Goal: Transaction & Acquisition: Purchase product/service

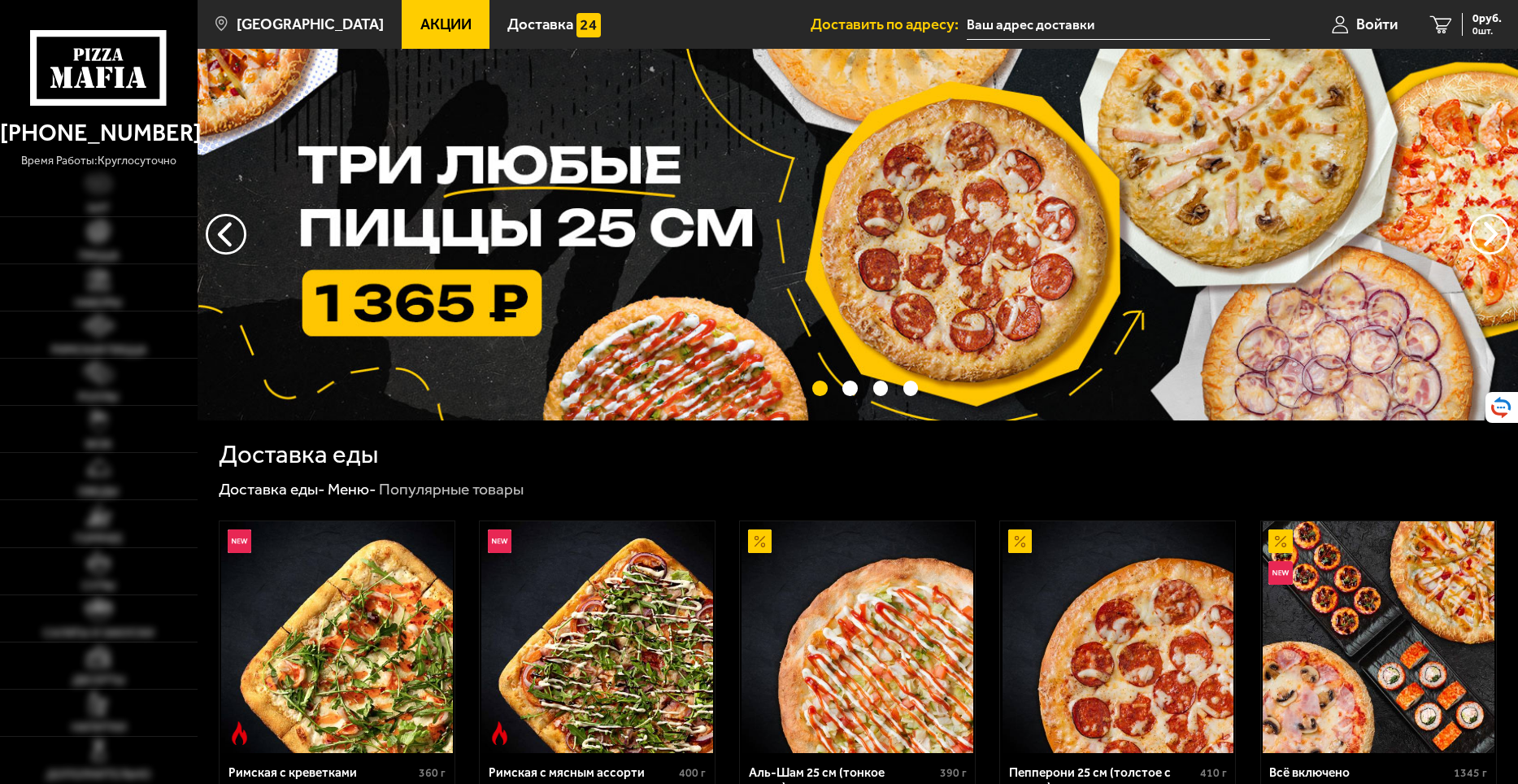
type input "[STREET_ADDRESS]"
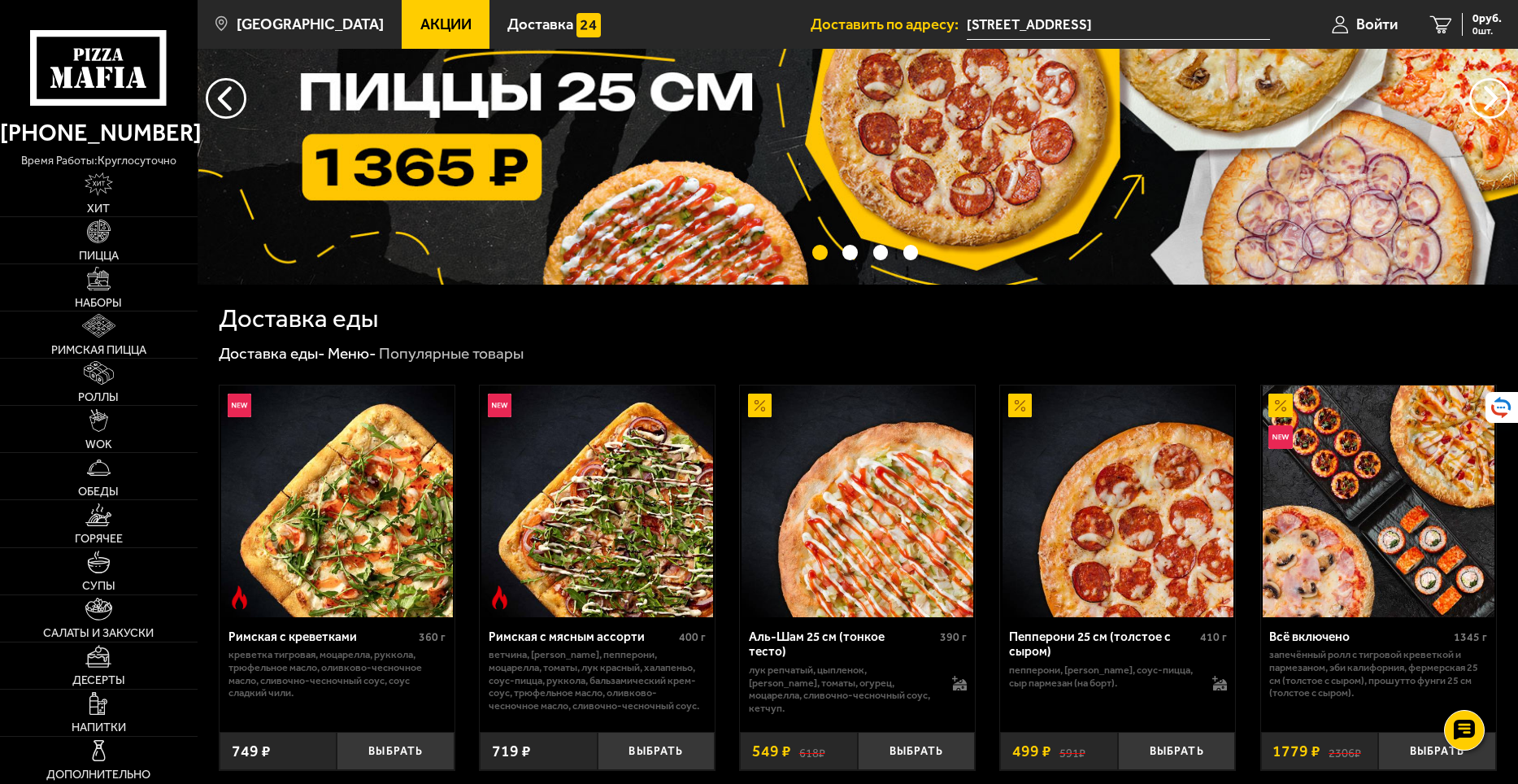
scroll to position [244, 0]
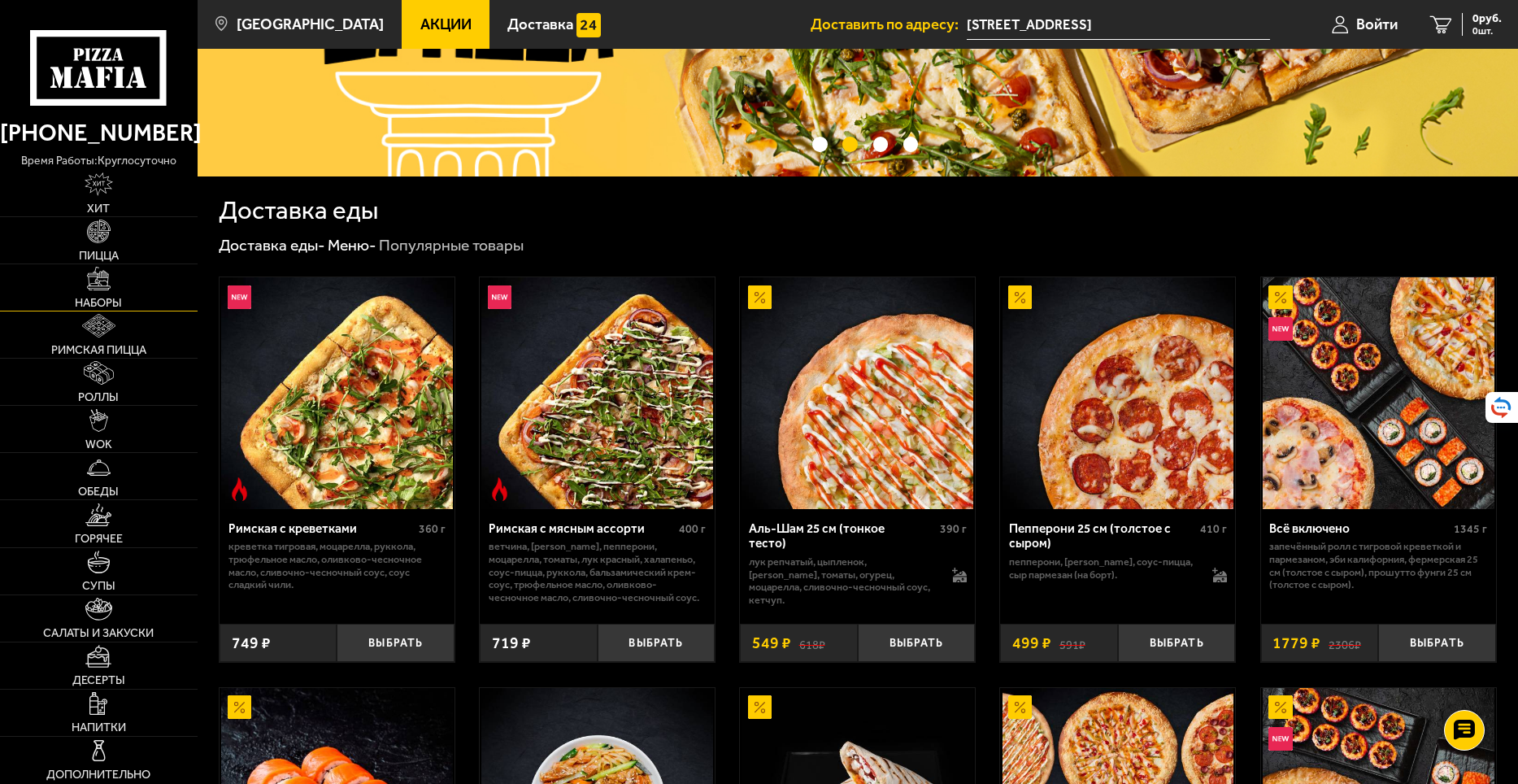
click at [98, 270] on img at bounding box center [99, 278] width 24 height 24
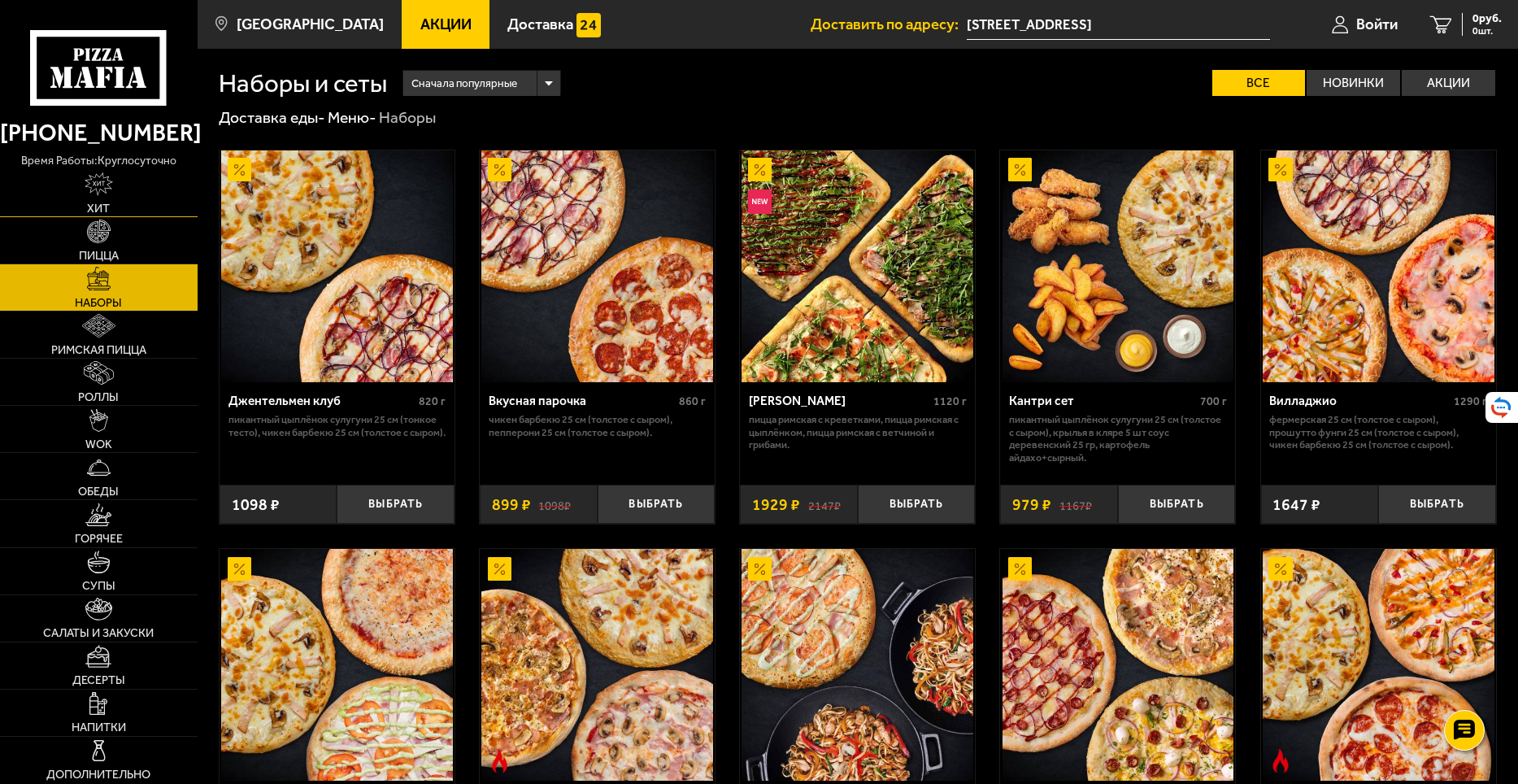
click at [108, 178] on img at bounding box center [99, 184] width 28 height 24
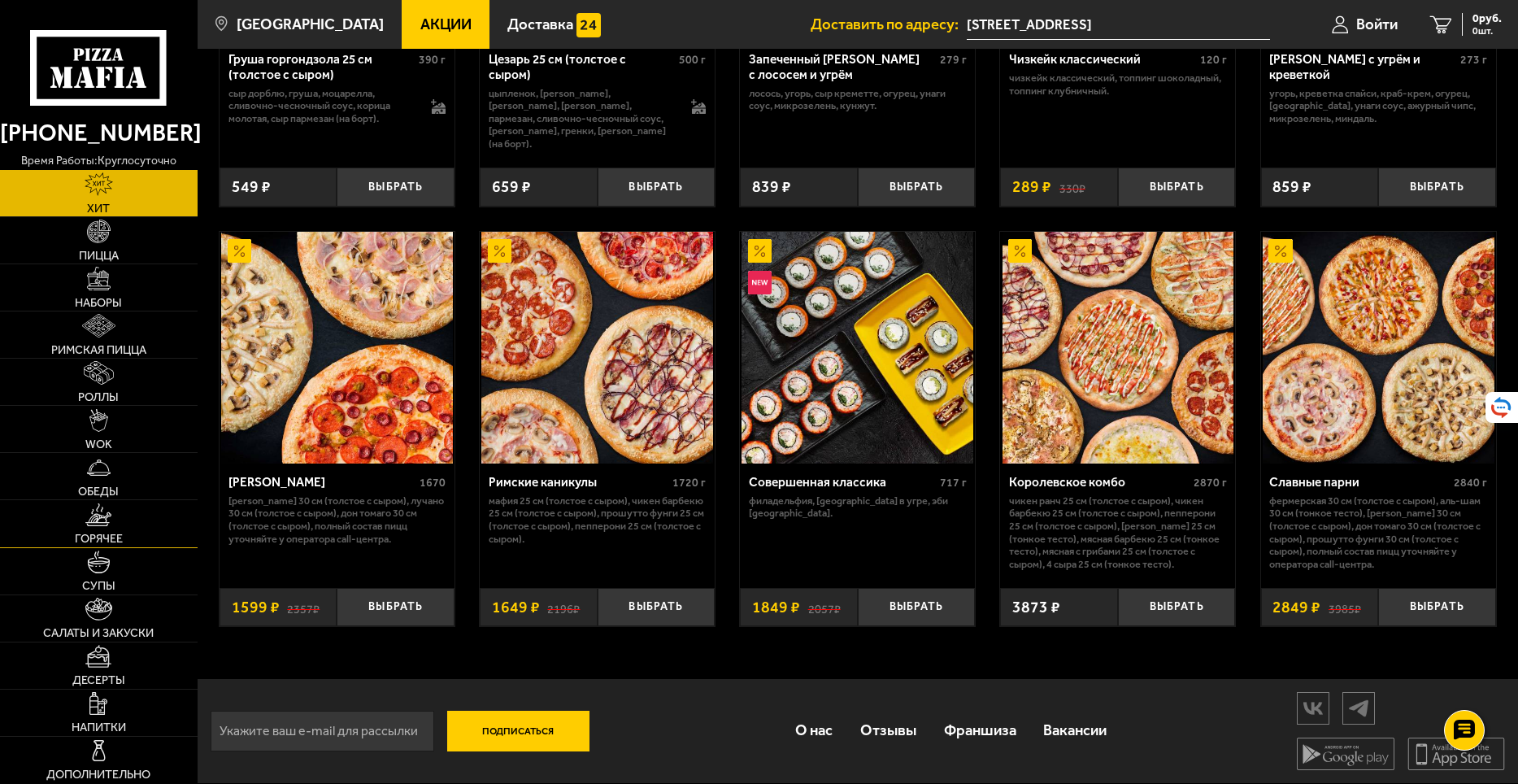
scroll to position [770, 0]
click at [131, 481] on link "Обеды" at bounding box center [99, 476] width 197 height 46
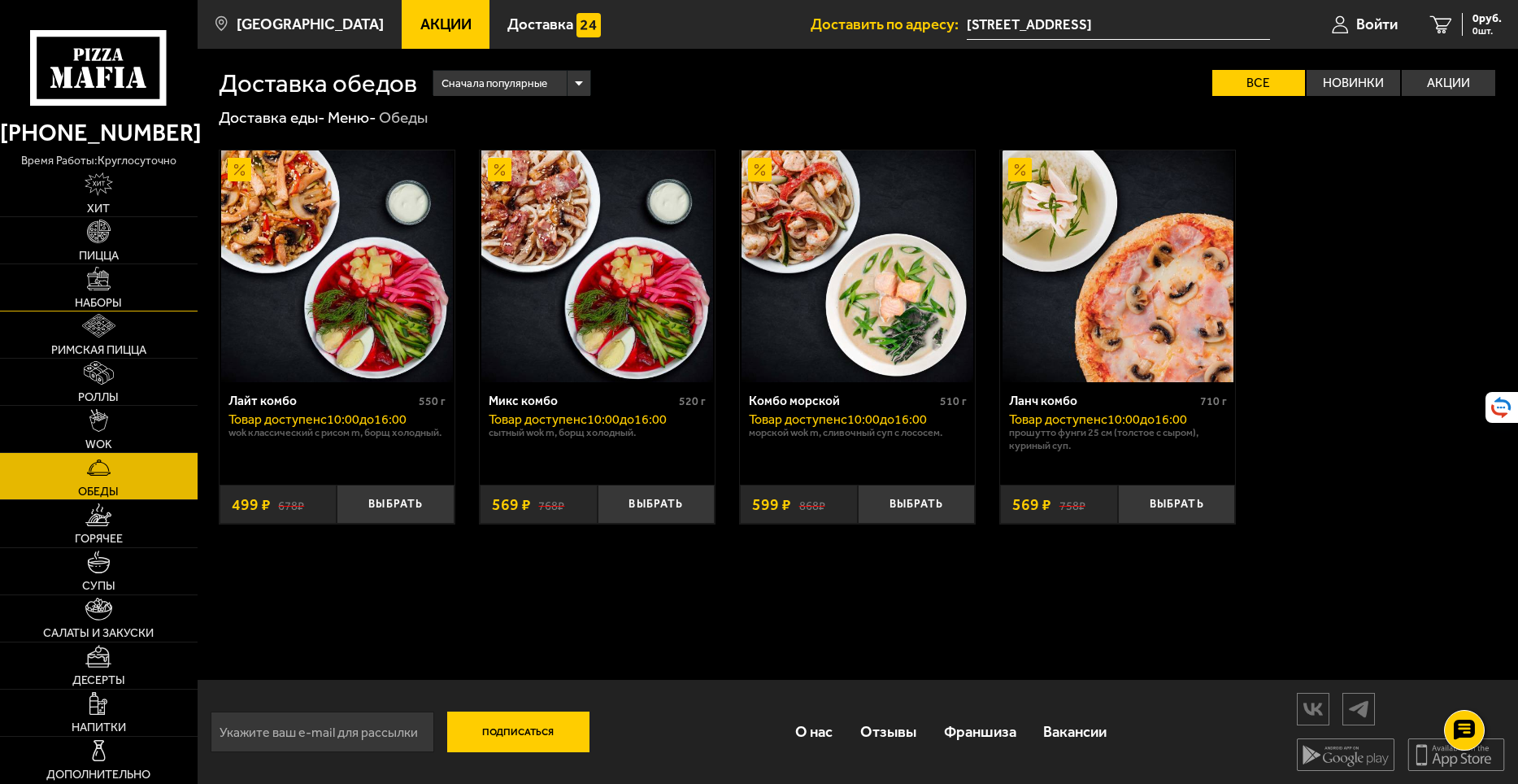
click at [116, 282] on link "Наборы" at bounding box center [99, 287] width 197 height 46
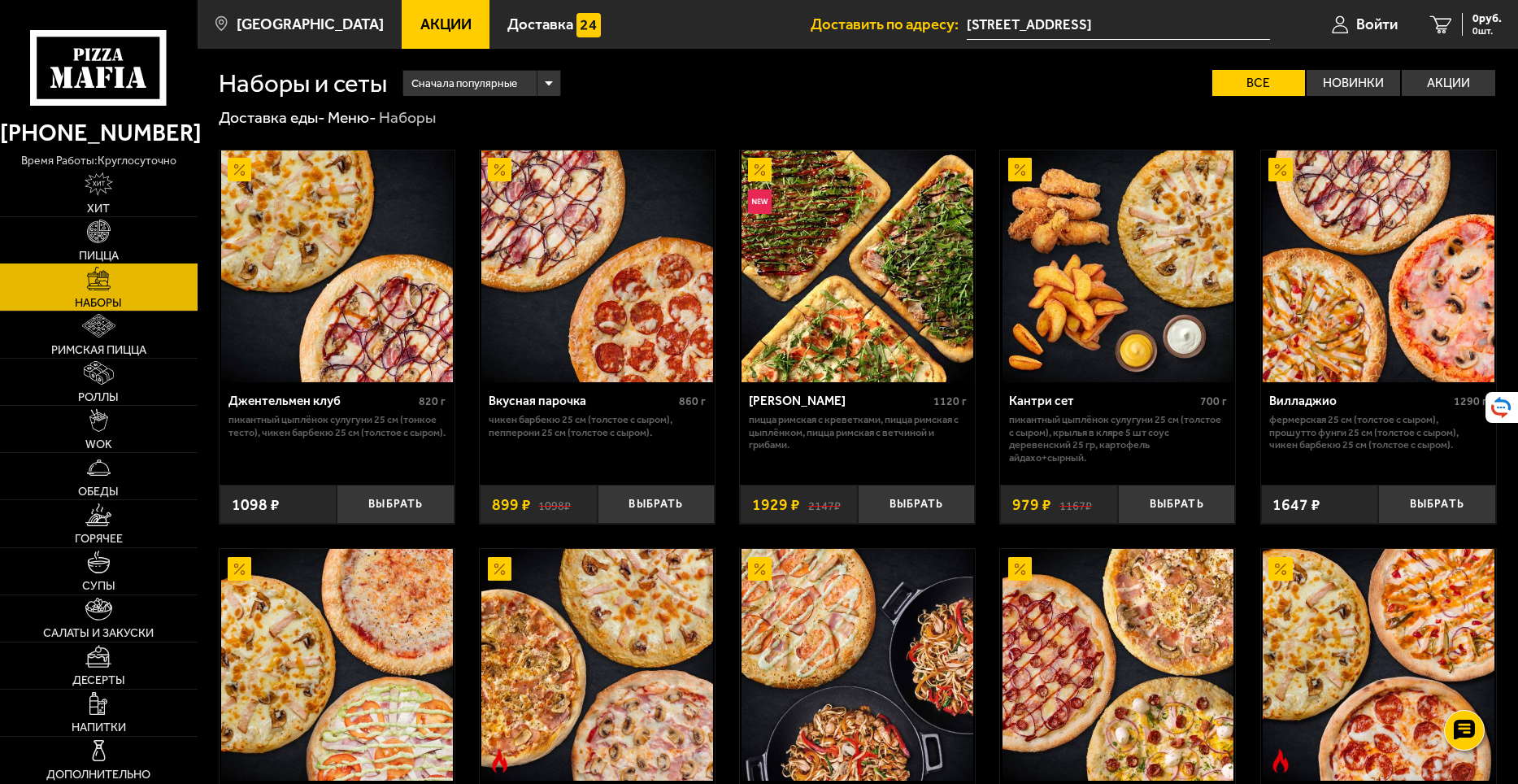
click at [117, 232] on link "Пицца" at bounding box center [99, 240] width 197 height 46
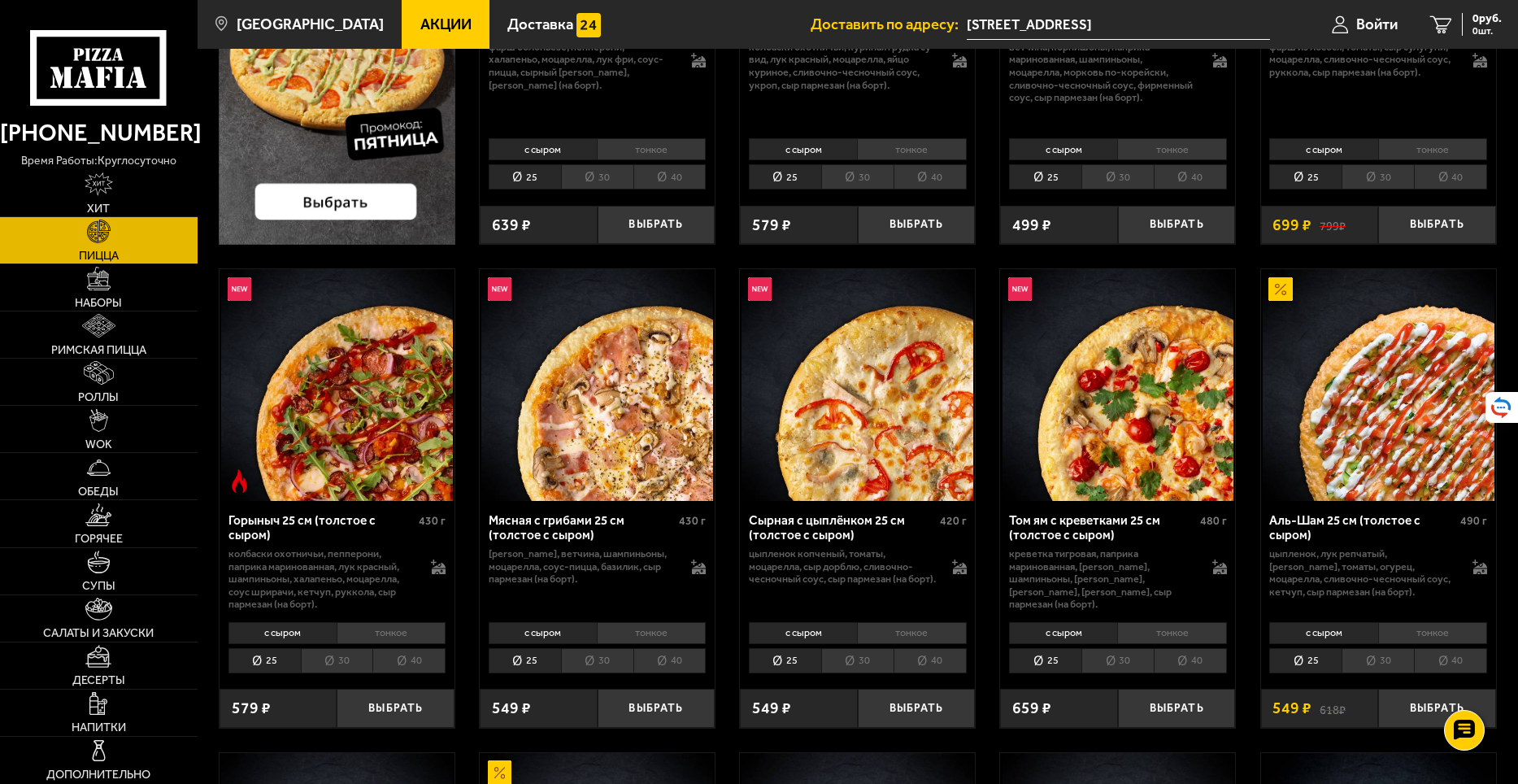
scroll to position [488, 0]
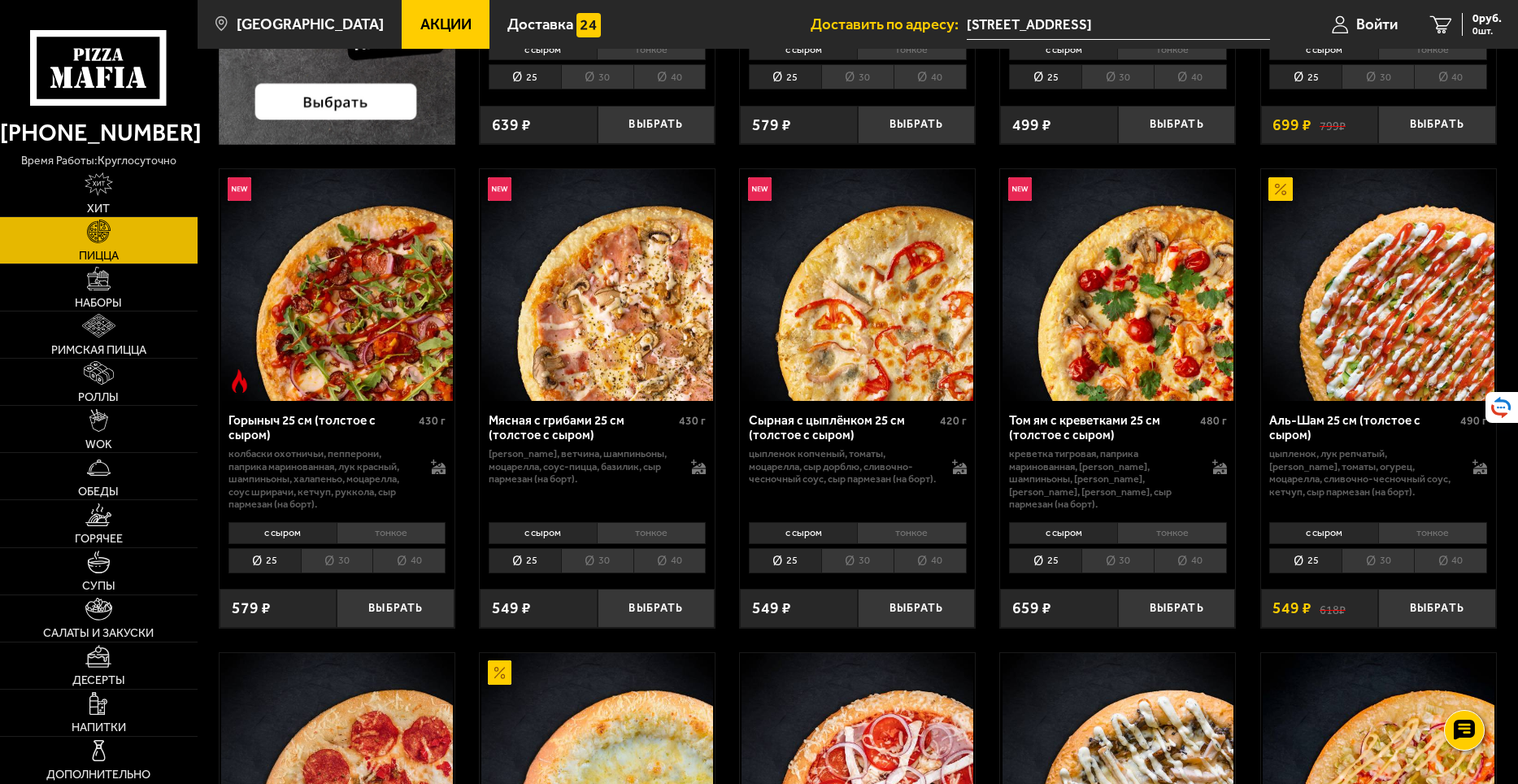
click at [1398, 569] on li "30" at bounding box center [1377, 560] width 72 height 25
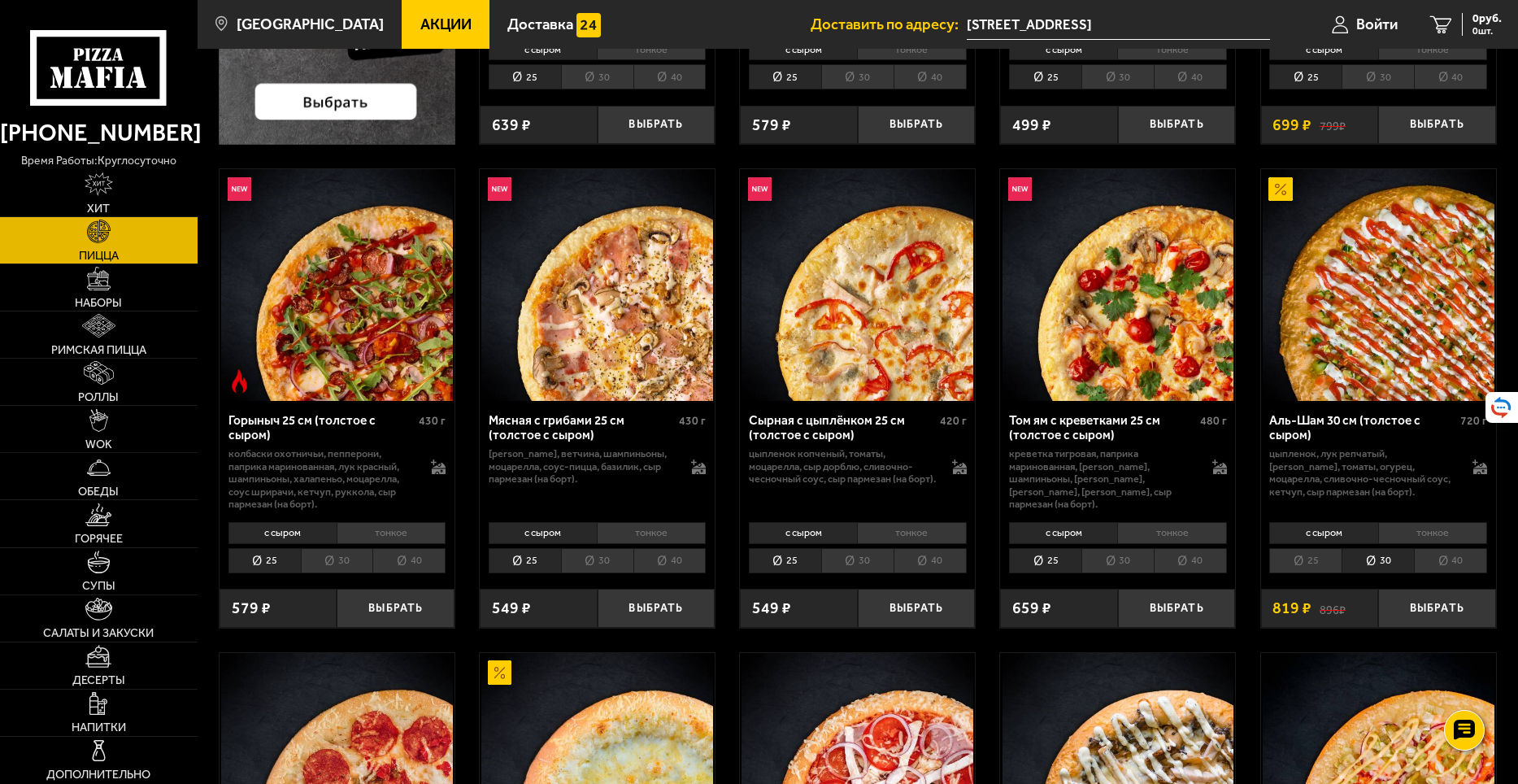
click at [1427, 563] on li "40" at bounding box center [1450, 560] width 73 height 25
click at [1395, 566] on li "30" at bounding box center [1377, 560] width 72 height 25
click at [1409, 608] on button "Выбрать" at bounding box center [1437, 607] width 118 height 39
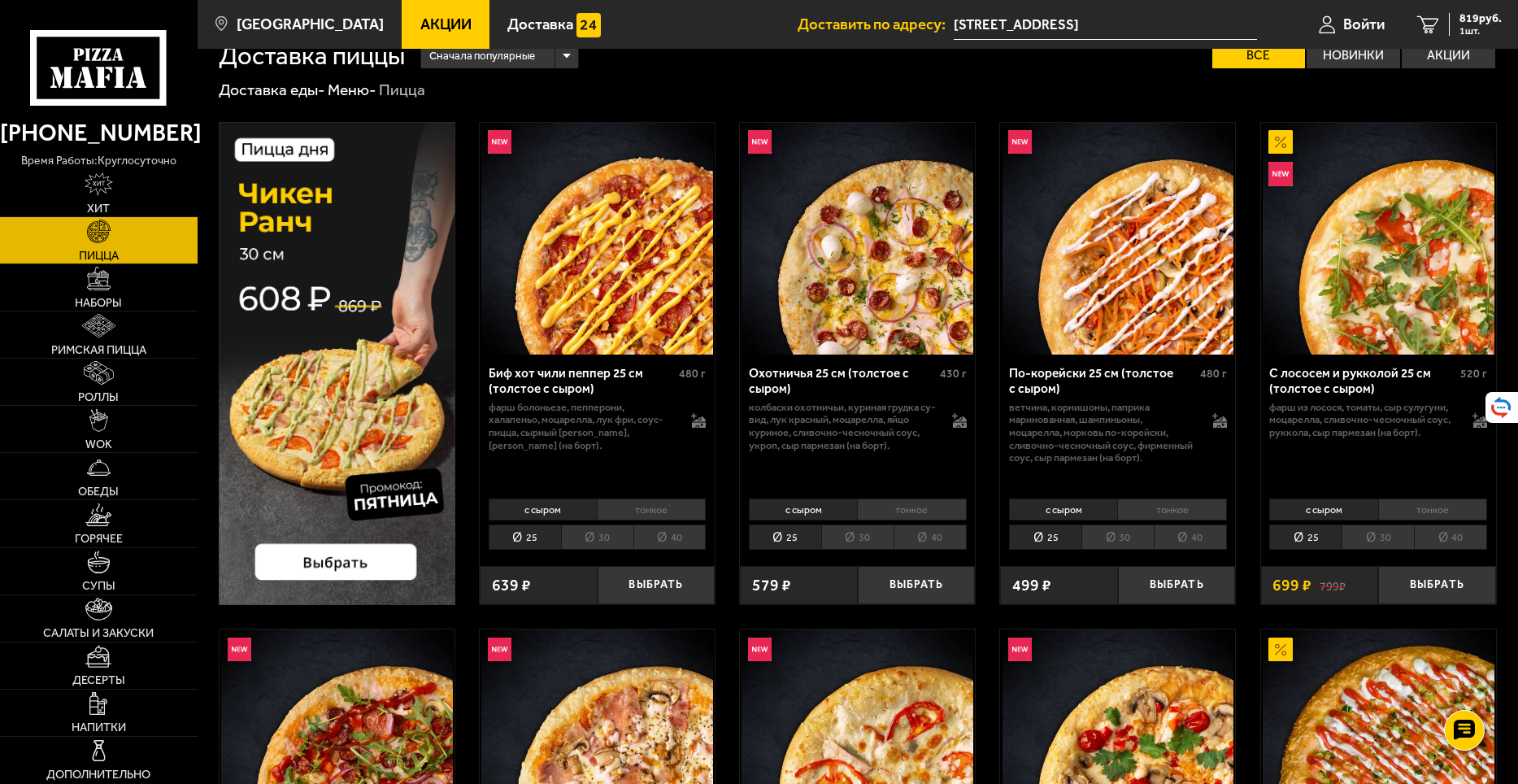
scroll to position [0, 0]
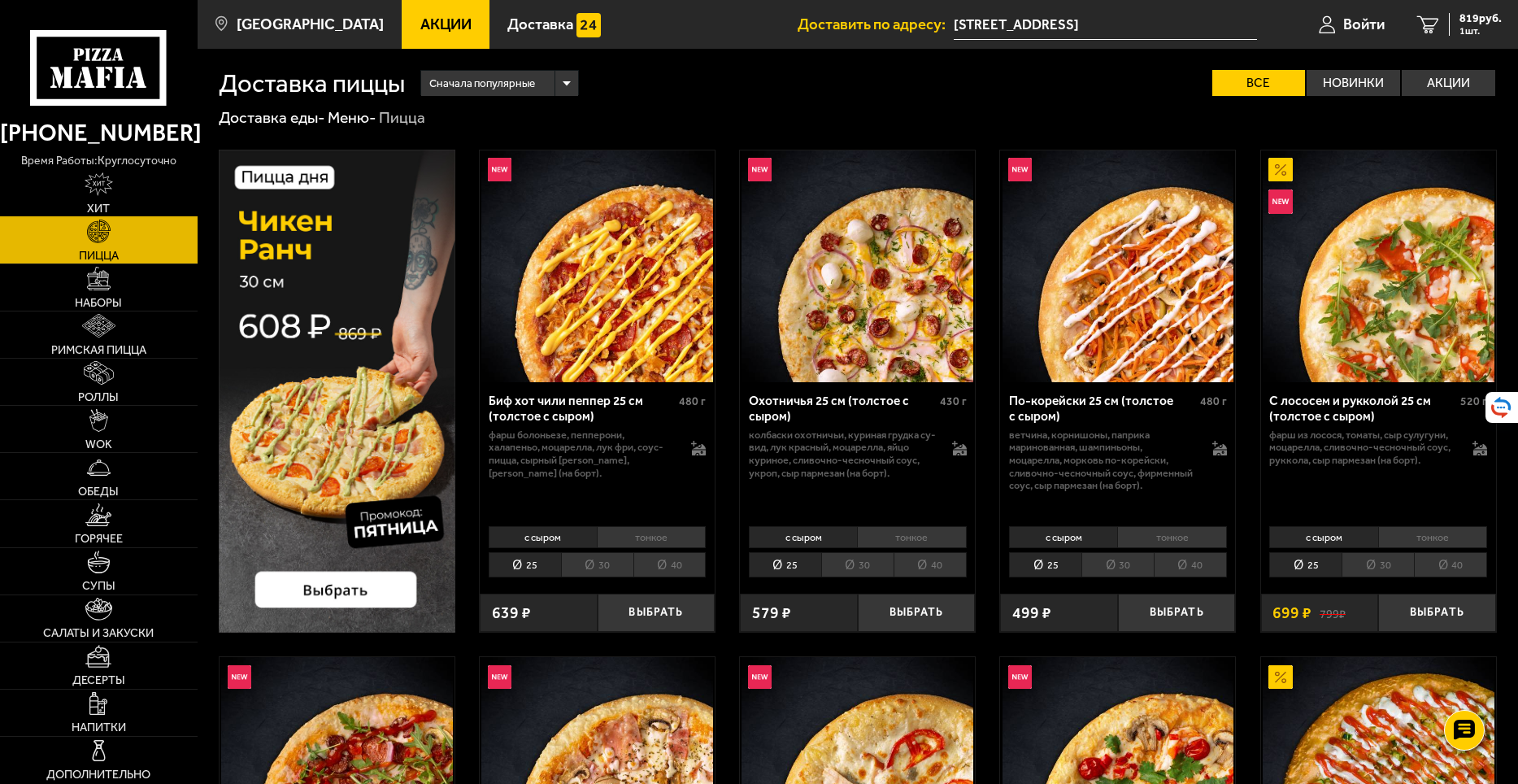
click at [72, 191] on link "Хит" at bounding box center [99, 193] width 197 height 46
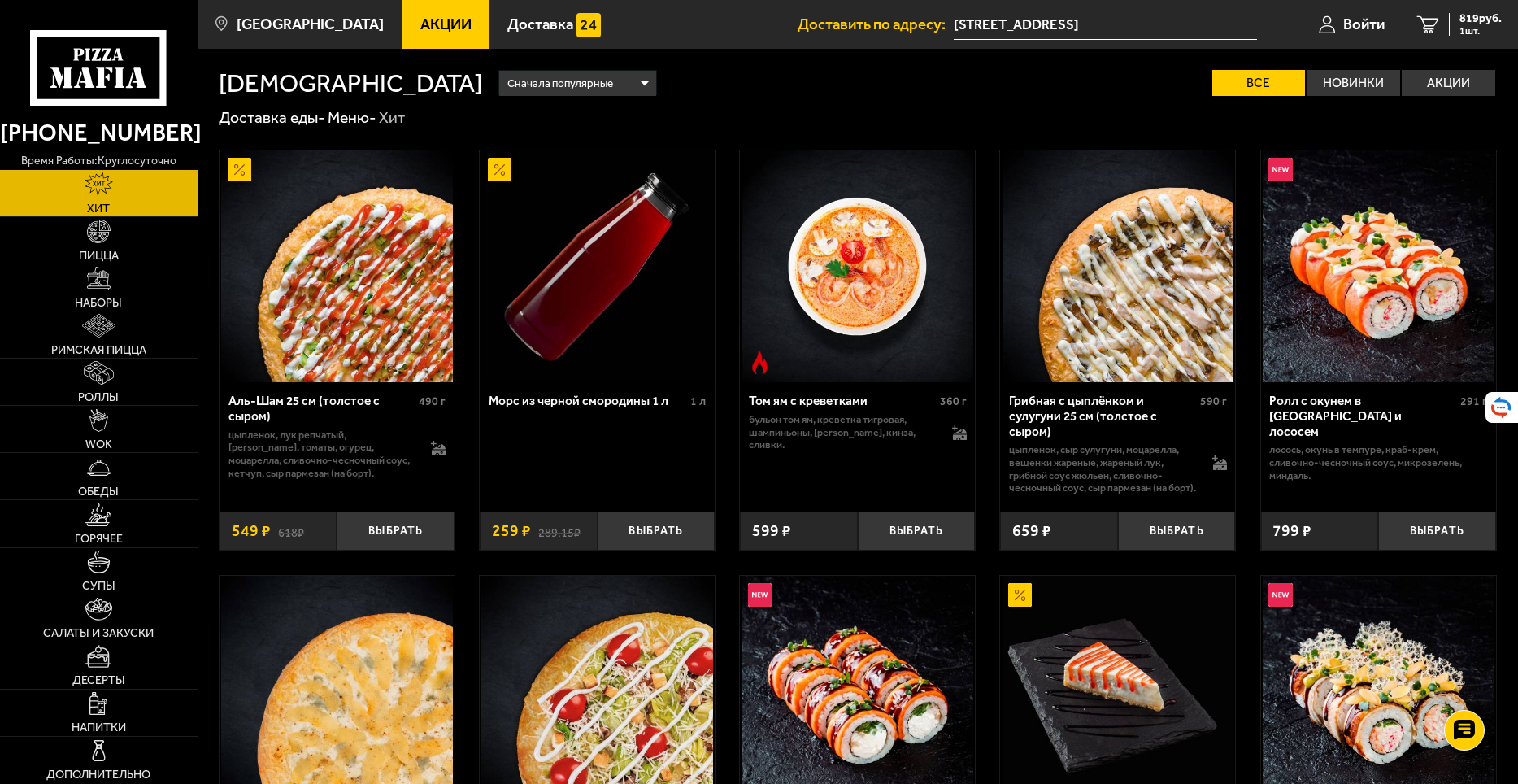
click at [164, 252] on link "Пицца" at bounding box center [99, 240] width 197 height 46
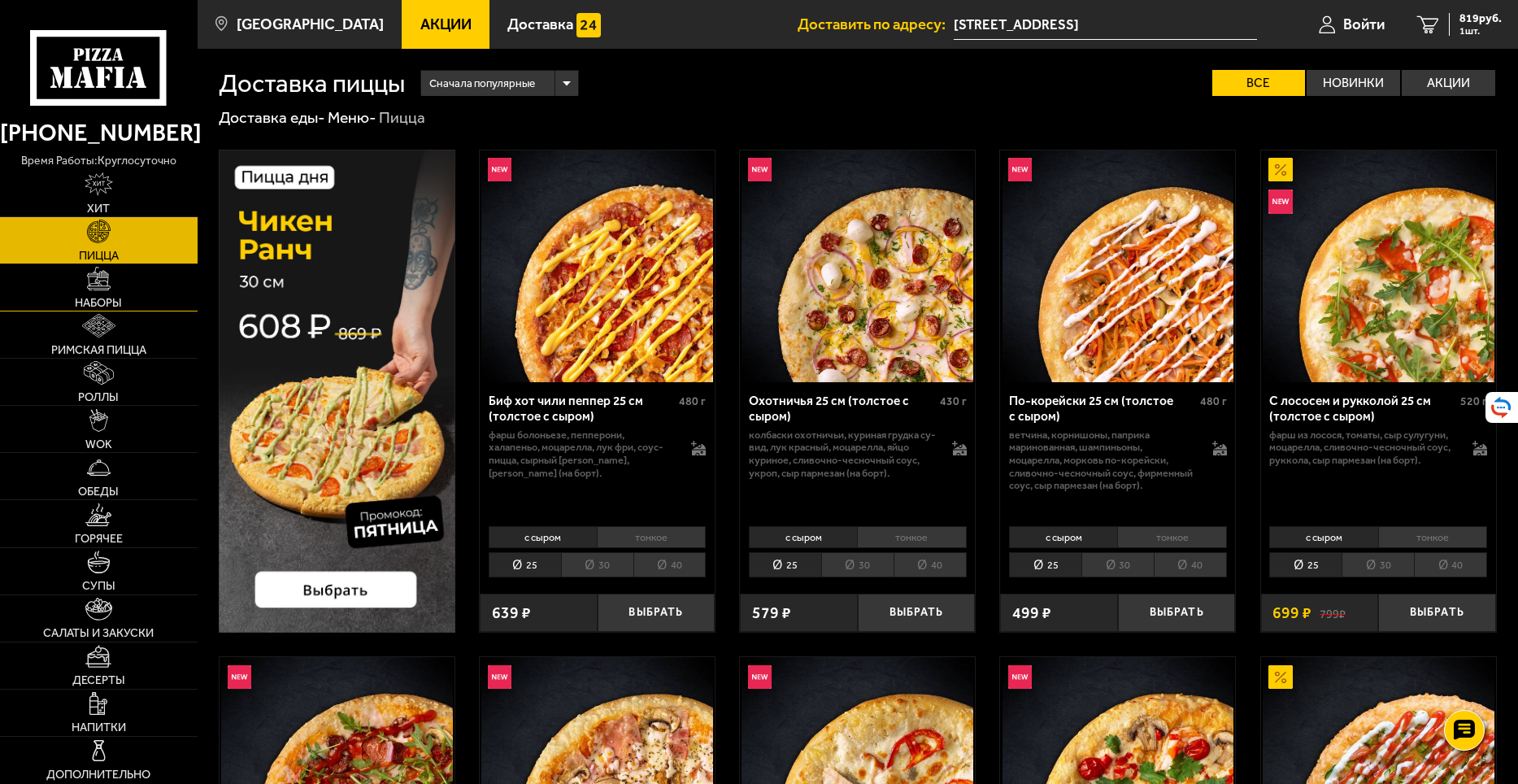
click at [136, 283] on link "Наборы" at bounding box center [99, 287] width 197 height 46
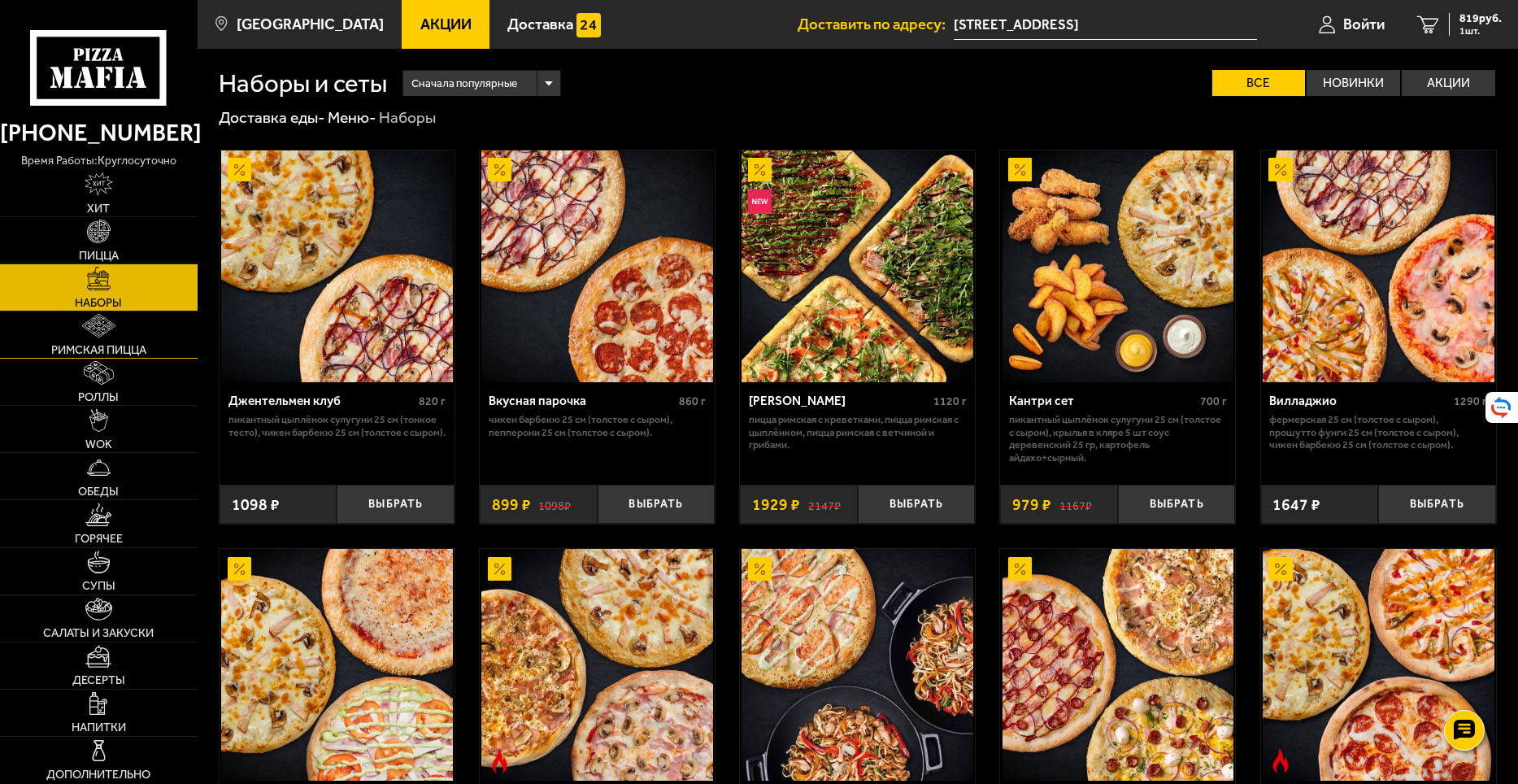
click at [79, 339] on link "Римская пицца" at bounding box center [99, 334] width 197 height 46
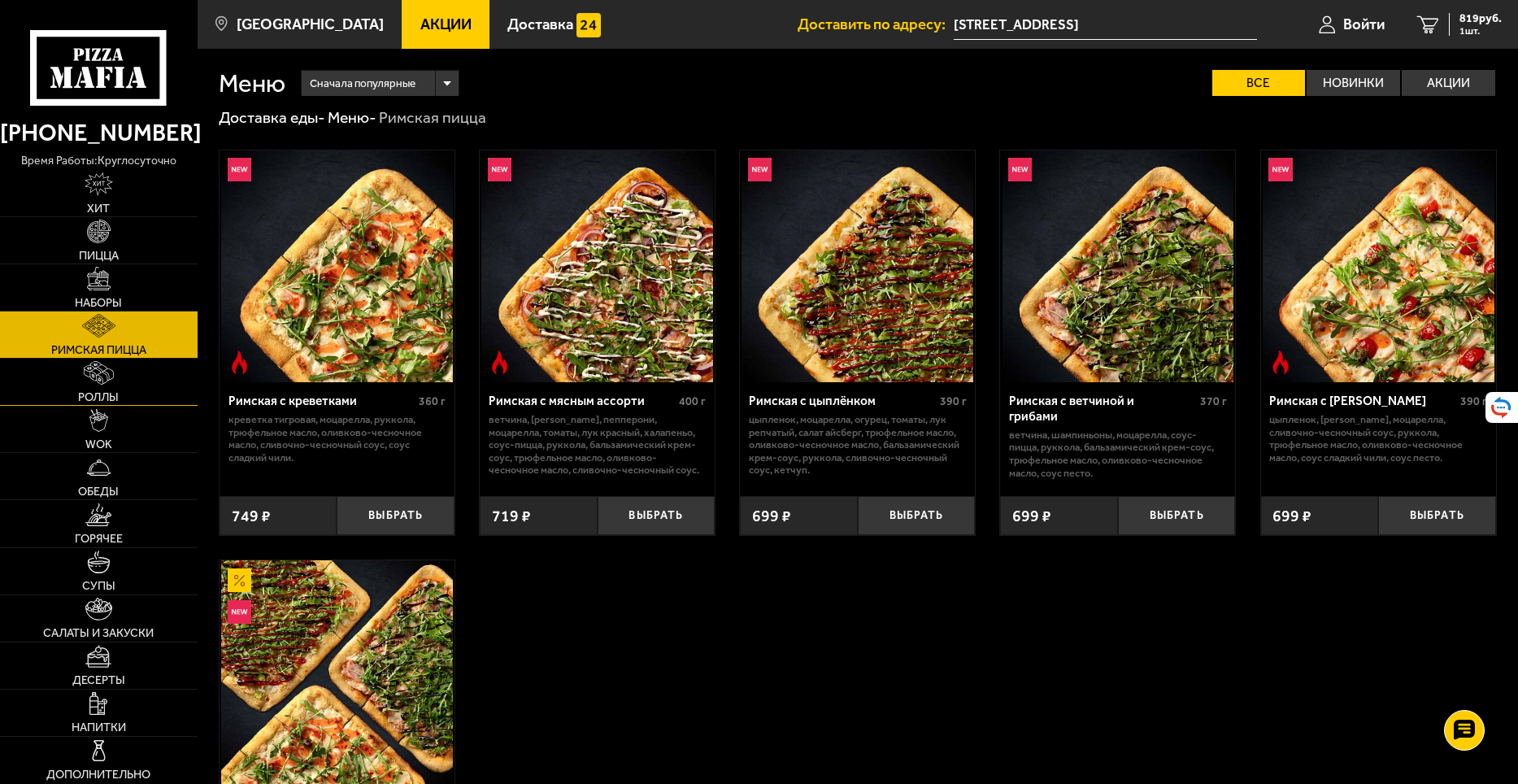
click at [67, 380] on link "Роллы" at bounding box center [99, 381] width 197 height 46
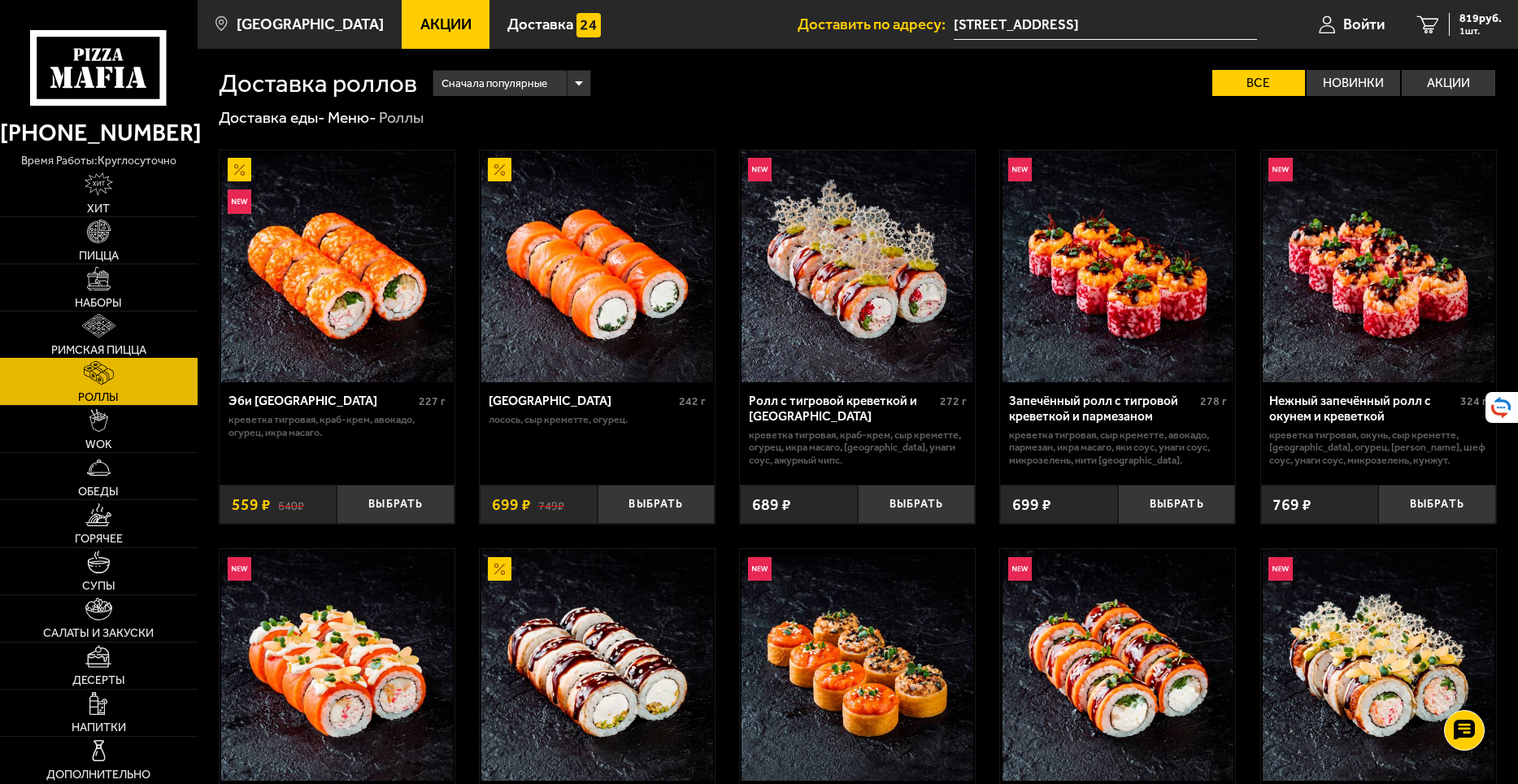
click at [85, 336] on img at bounding box center [99, 325] width 34 height 24
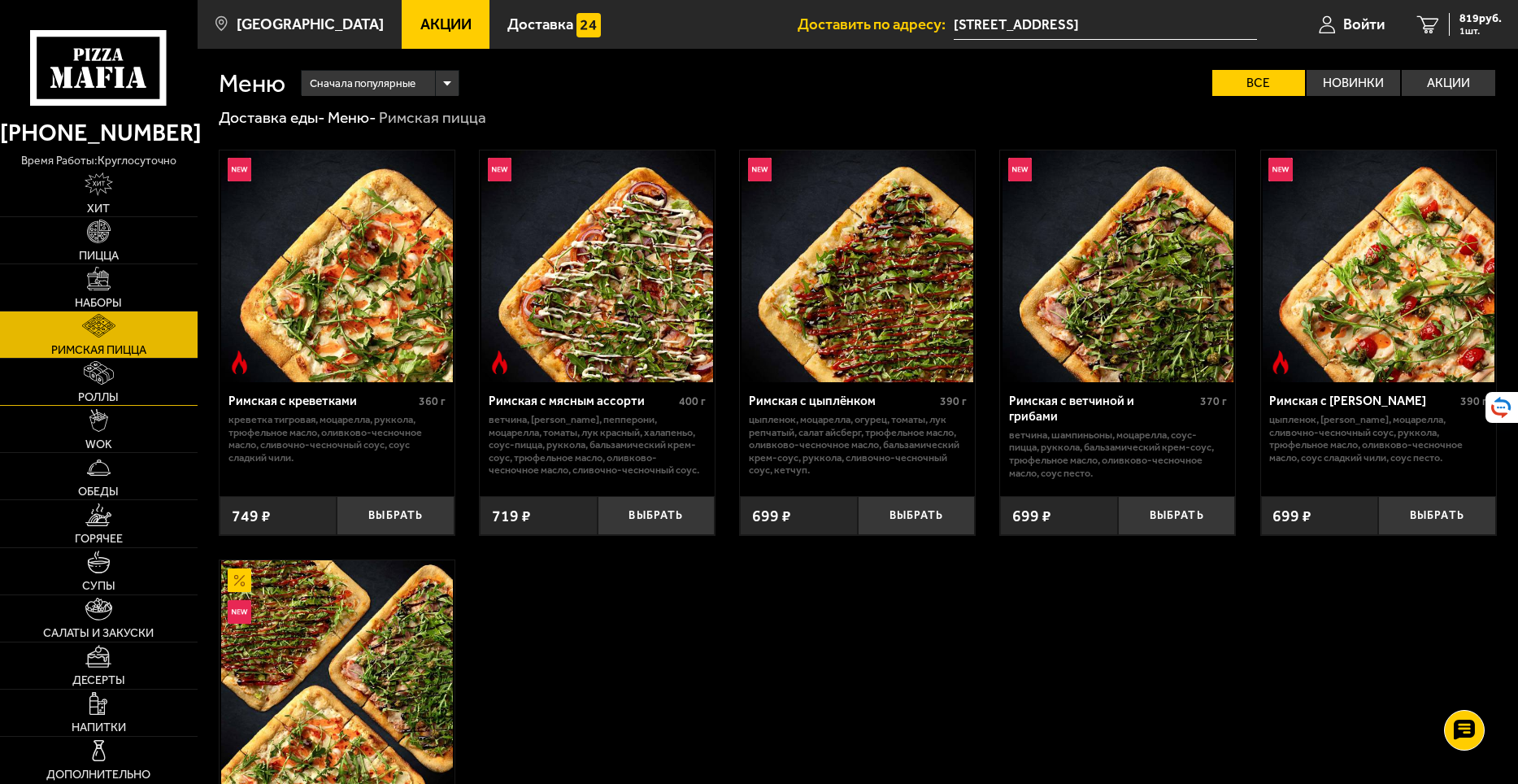
click at [76, 394] on link "Роллы" at bounding box center [99, 381] width 197 height 46
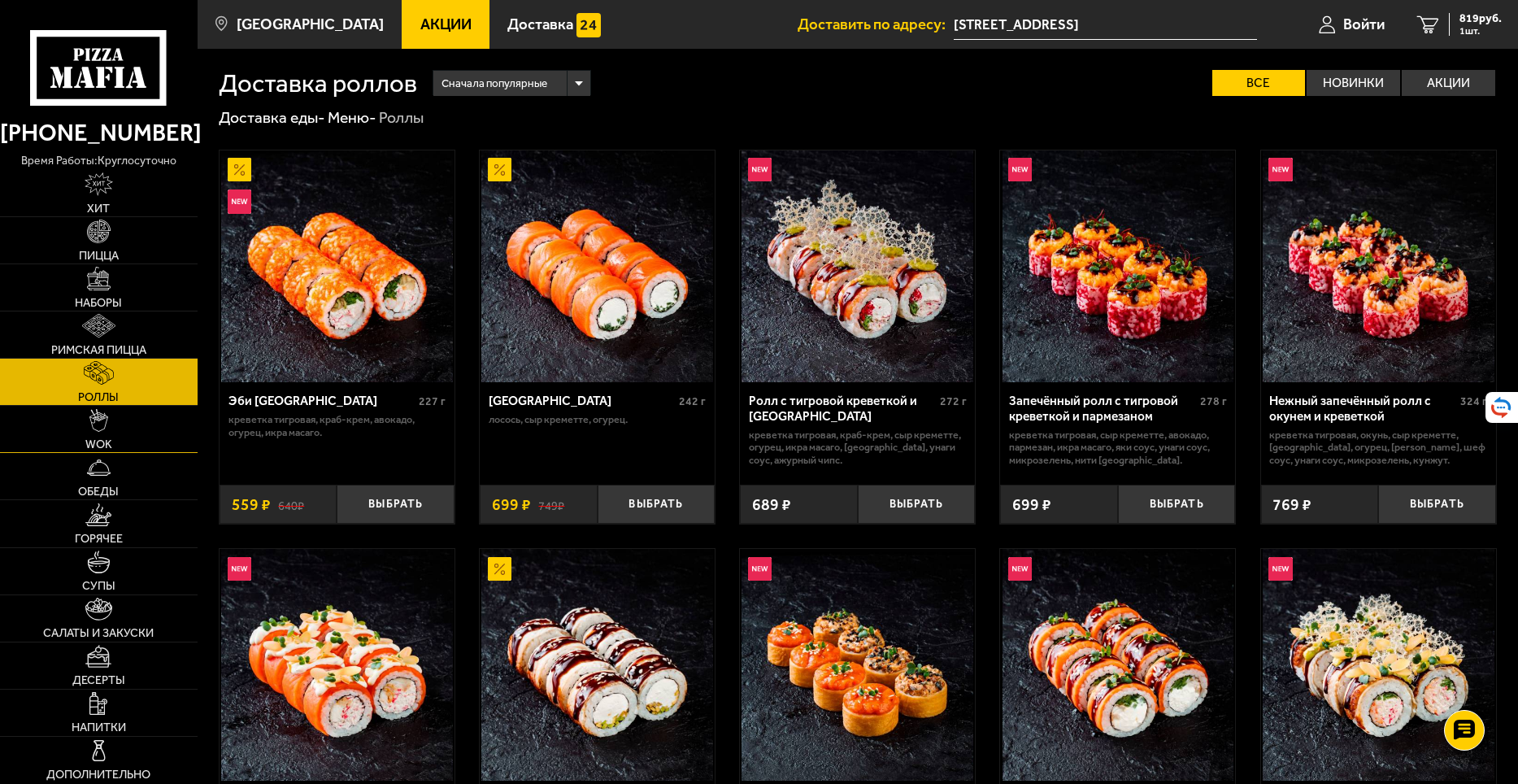
click at [99, 438] on span "WOK" at bounding box center [99, 444] width 27 height 12
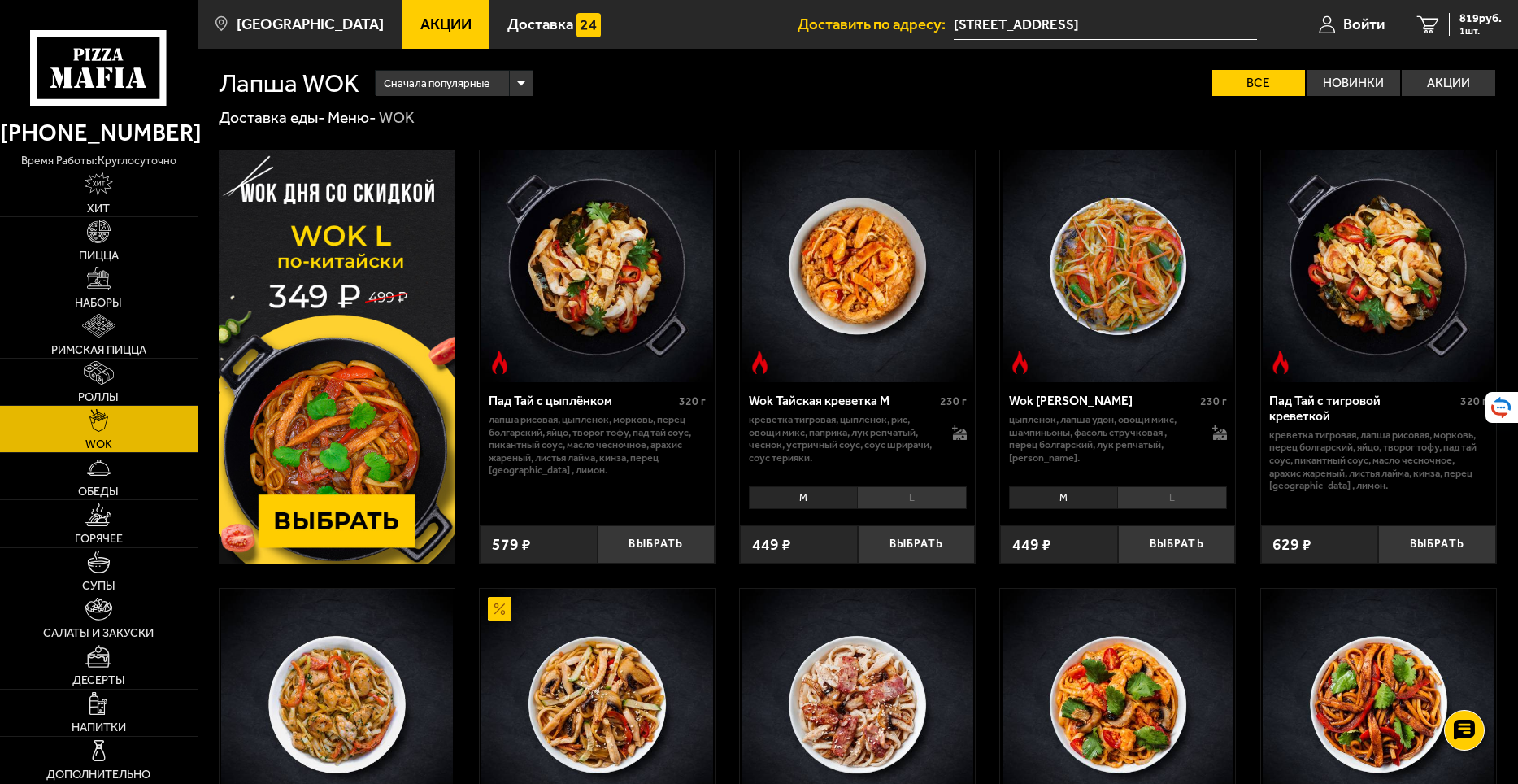
click at [934, 491] on li "L" at bounding box center [911, 498] width 109 height 23
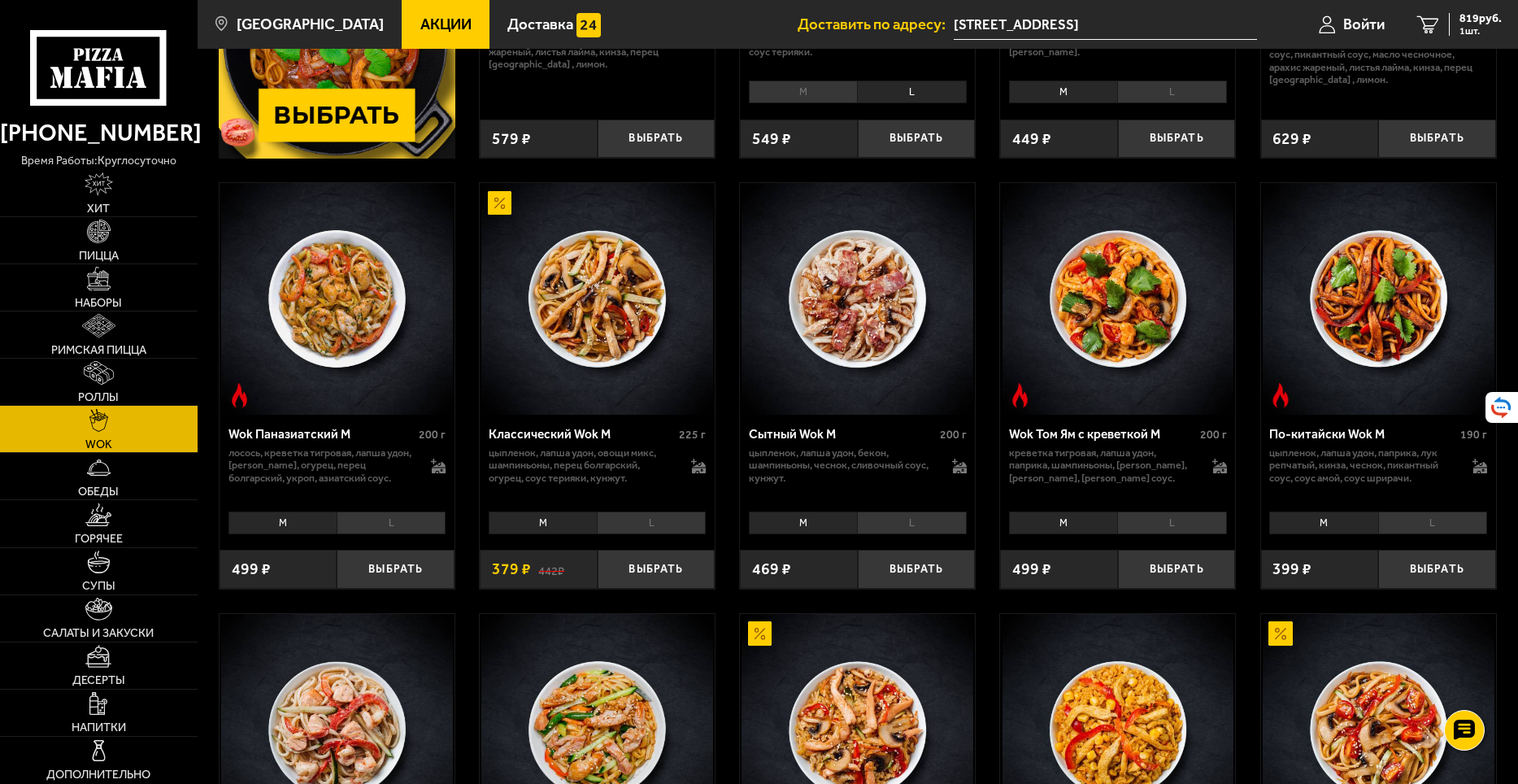
scroll to position [407, 0]
click at [641, 531] on li "L" at bounding box center [651, 522] width 109 height 23
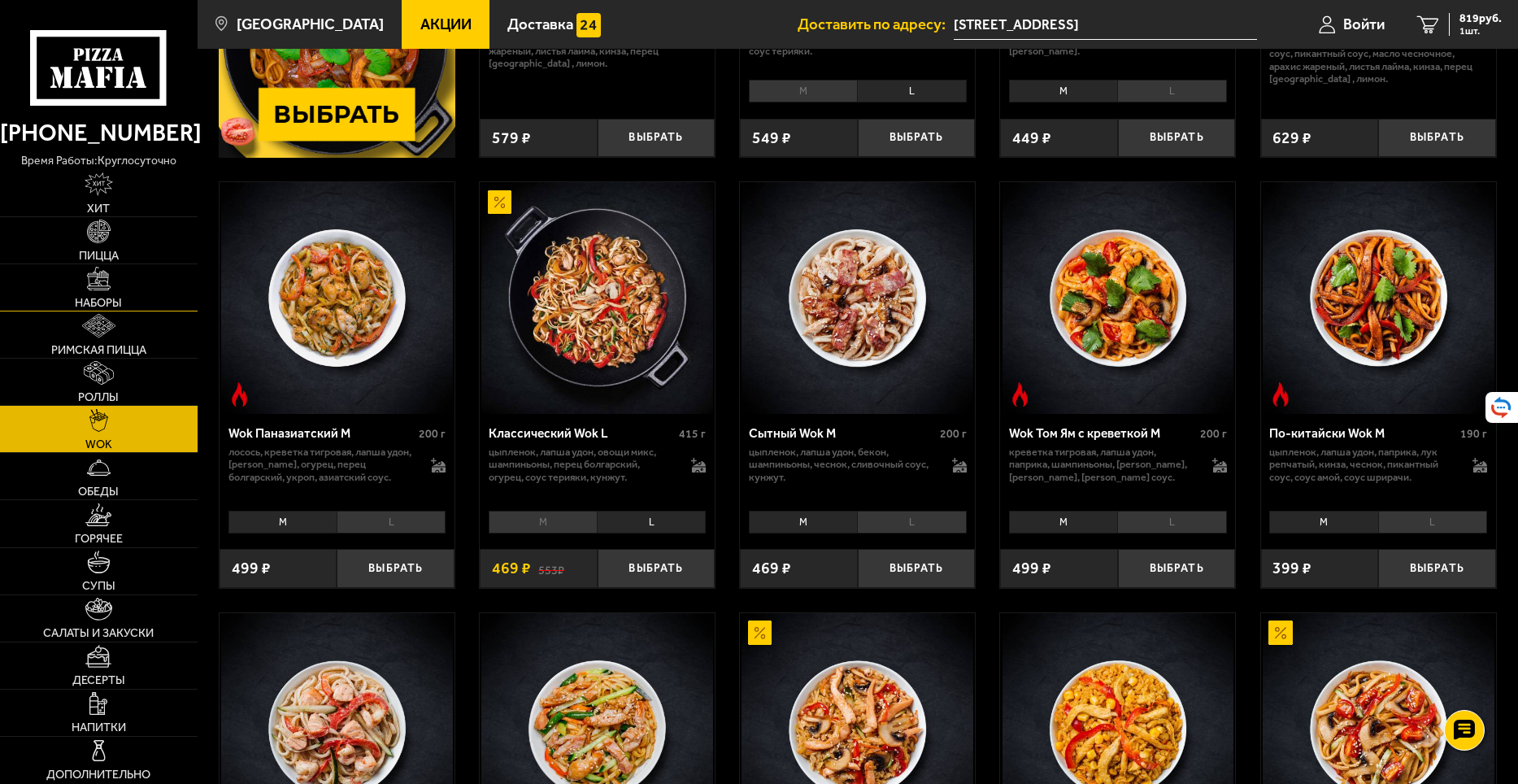
click at [116, 299] on span "Наборы" at bounding box center [98, 302] width 47 height 12
